Goal: Task Accomplishment & Management: Use online tool/utility

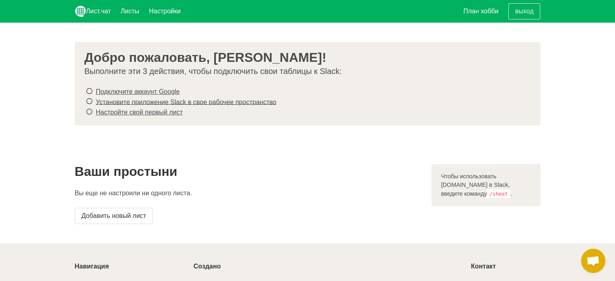
click at [512, 190] on font "." at bounding box center [511, 193] width 2 height 6
click at [124, 212] on font "Добавить новый лист" at bounding box center [114, 215] width 65 height 7
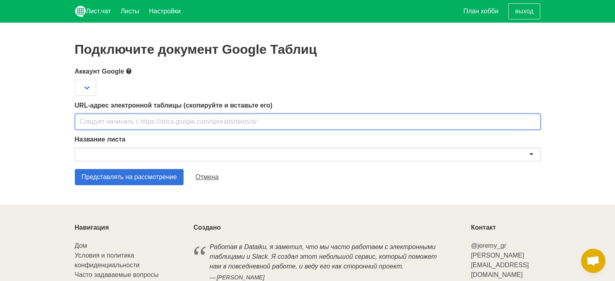
click at [152, 119] on input "text" at bounding box center [308, 122] width 466 height 16
paste input "[URL][DOMAIN_NAME]"
type input "[URL][DOMAIN_NAME]"
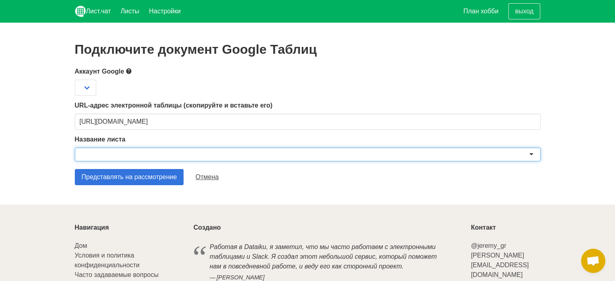
click at [135, 156] on div at bounding box center [308, 155] width 466 height 14
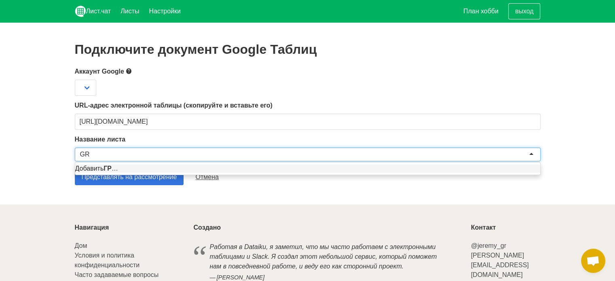
type input "GR"
click at [65, 161] on section "Подключите документ Google Таблиц Аккаунт Google URL-адрес электронной таблицы …" at bounding box center [307, 114] width 615 height 182
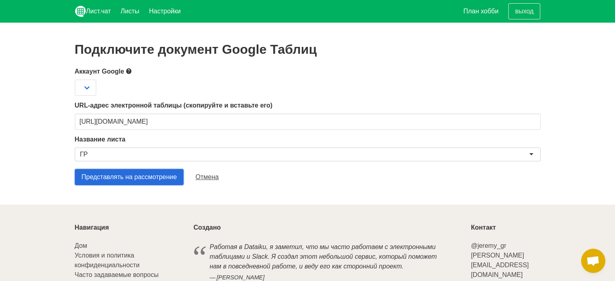
click at [133, 173] on input "Представлять на рассмотрение" at bounding box center [129, 177] width 109 height 16
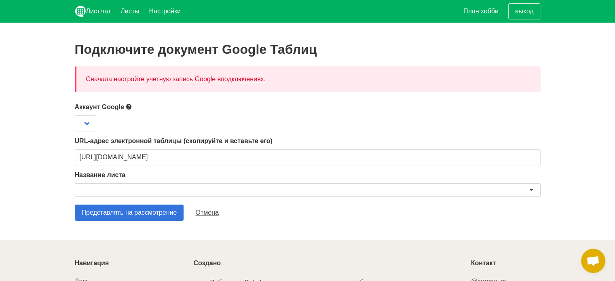
click at [221, 79] on font "подключениях" at bounding box center [242, 79] width 43 height 7
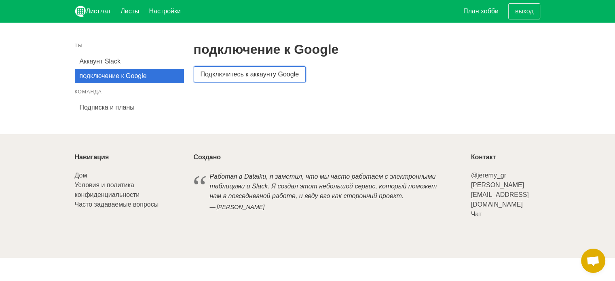
click at [222, 79] on font "Подключитесь к аккаунту Google" at bounding box center [249, 75] width 98 height 10
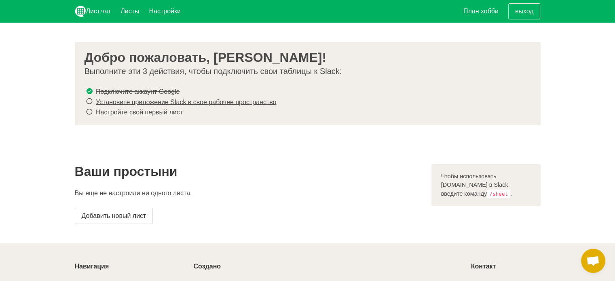
click at [217, 101] on font "Установите приложение Slack в свое рабочее пространство" at bounding box center [186, 101] width 180 height 7
click at [142, 112] on font "Настройте свой первый лист" at bounding box center [139, 112] width 87 height 7
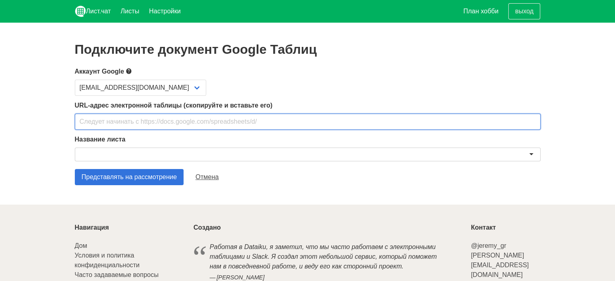
click at [138, 120] on input "text" at bounding box center [308, 122] width 466 height 16
paste input "https://docs.google.com/spreadsheets/d/1R7hSX-lM9SY4XPgSdgGzV1bgRNJMYuiP7-czbxv…"
type input "https://docs.google.com/spreadsheets/d/1R7hSX-lM9SY4XPgSdgGzV1bgRNJMYuiP7-czbxv…"
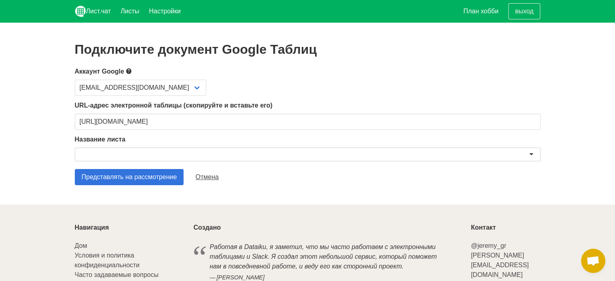
click at [141, 153] on div at bounding box center [308, 155] width 466 height 14
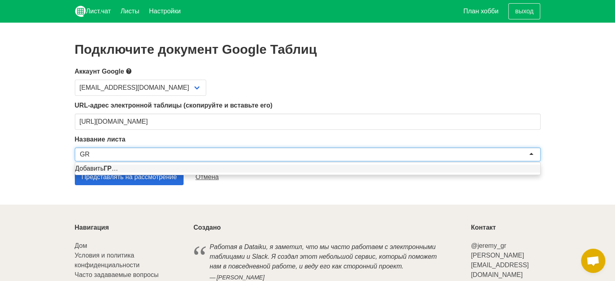
type input "GR"
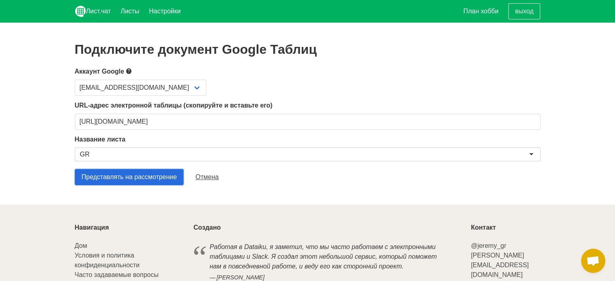
click at [131, 181] on input "Представлять на рассмотрение" at bounding box center [129, 177] width 109 height 16
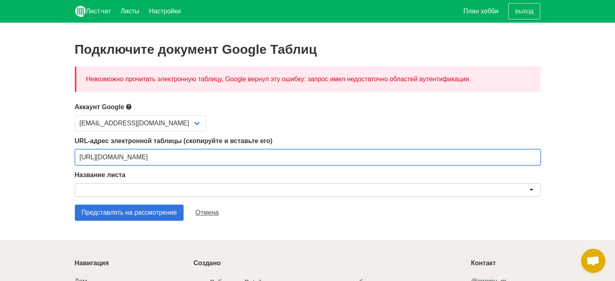
click at [183, 161] on input "https://docs.google.com/spreadsheets/d/1R7hSX-lM9SY4XPgSdgGzV1bgRNJMYuiP7-czbxv…" at bounding box center [308, 157] width 466 height 16
paste input "usp=sharing"
type input "[URL][DOMAIN_NAME]"
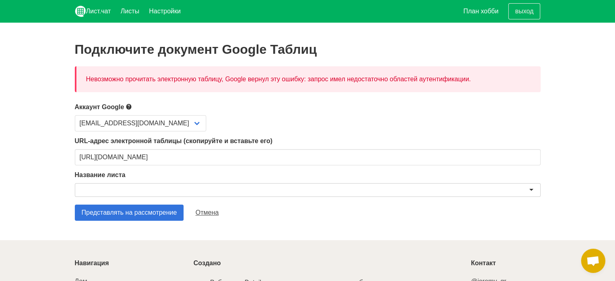
click at [159, 188] on div at bounding box center [308, 190] width 466 height 14
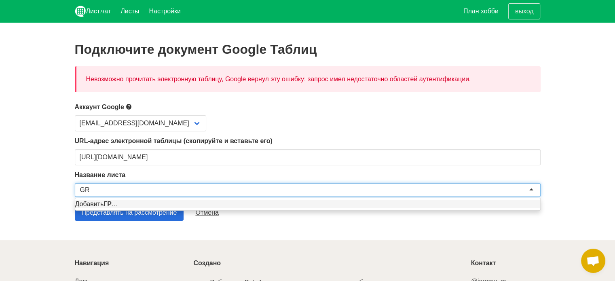
type input "GR"
click at [150, 215] on input "Представлять на рассмотрение" at bounding box center [129, 212] width 109 height 16
